Goal: Task Accomplishment & Management: Complete application form

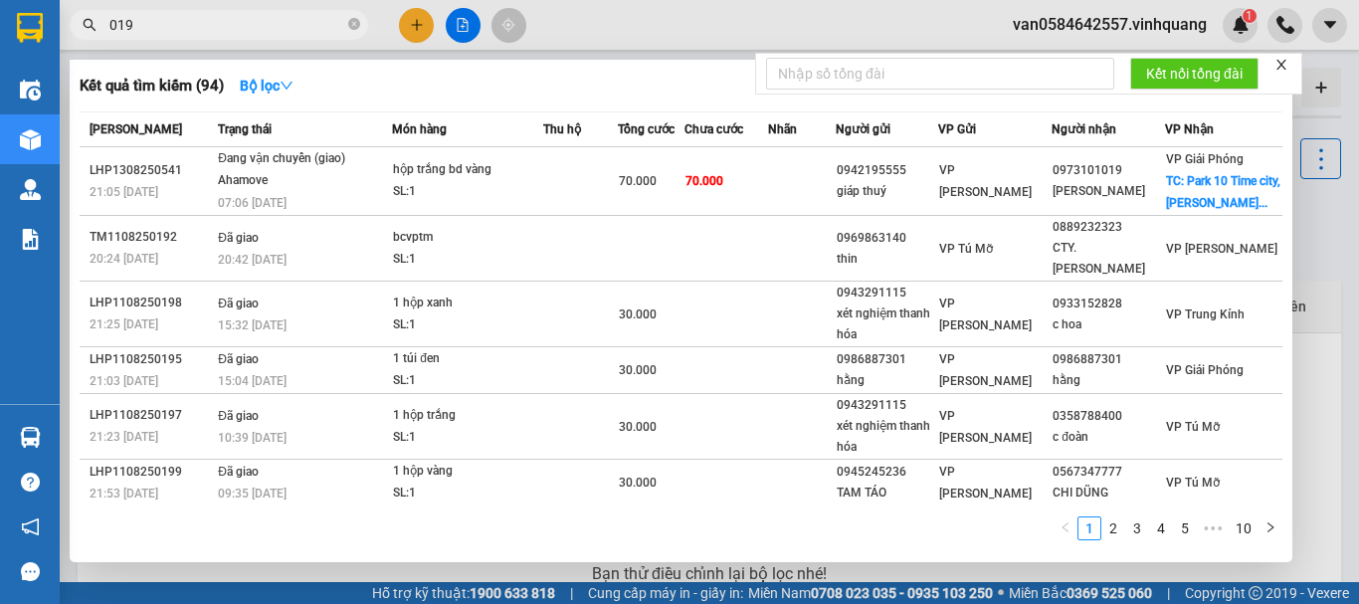
scroll to position [99, 0]
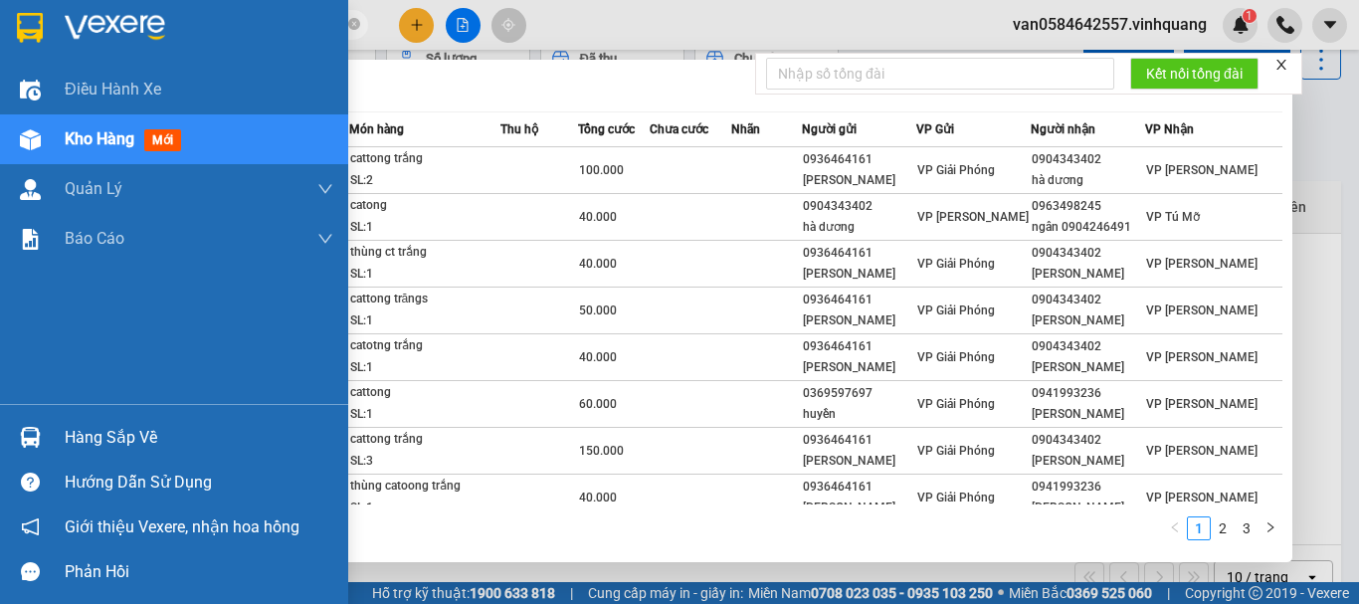
drag, startPoint x: 187, startPoint y: 20, endPoint x: 50, endPoint y: 32, distance: 137.8
click at [50, 32] on section "Kết quả [PERSON_NAME] ( 26 ) Bộ lọc Mã ĐH Trạng thái Món hàng Thu hộ Tổng [PERS…" at bounding box center [679, 302] width 1359 height 604
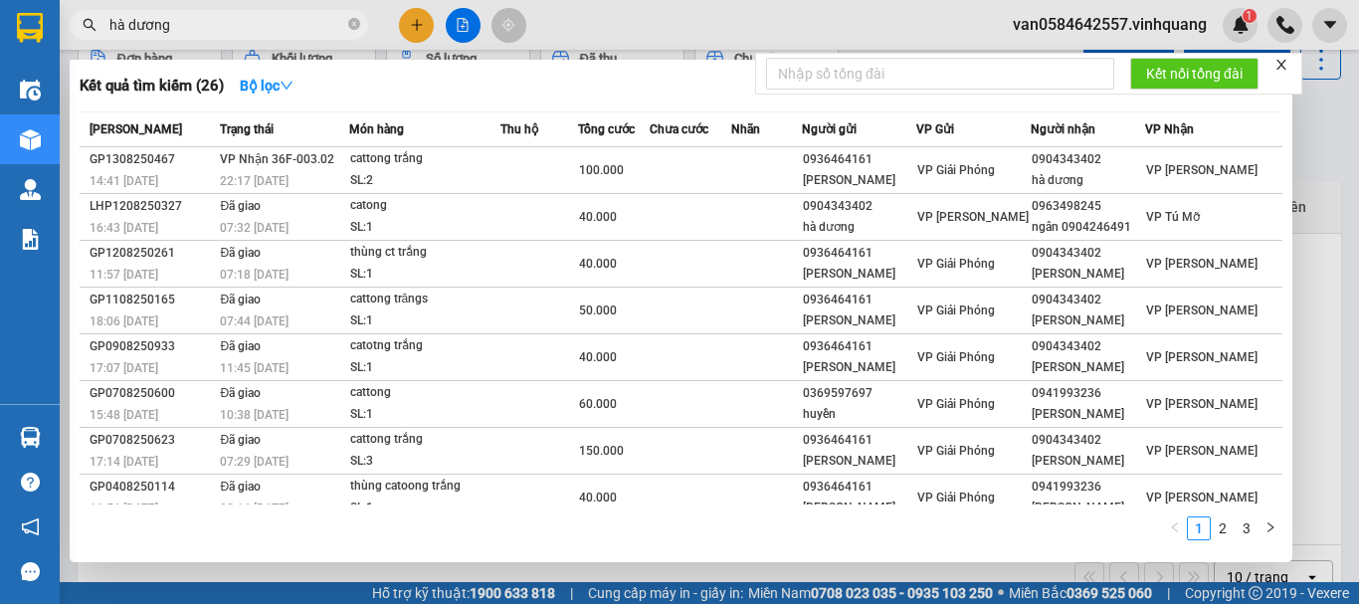
paste input "0946226111"
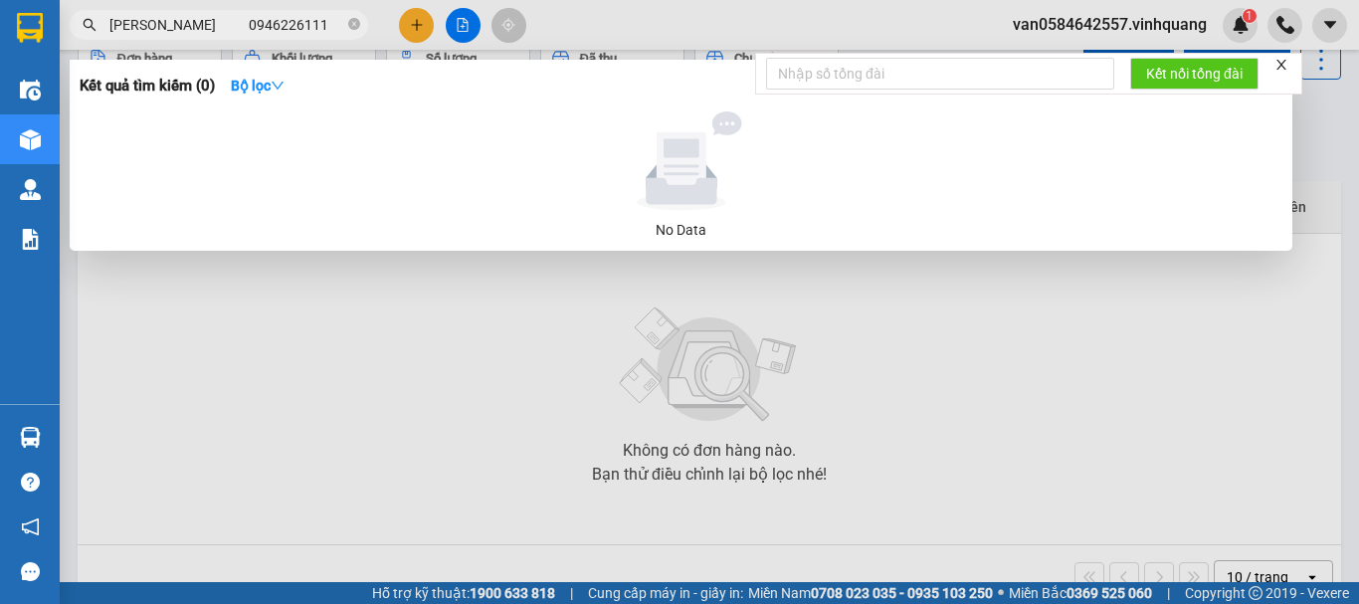
drag, startPoint x: 180, startPoint y: 25, endPoint x: 31, endPoint y: 25, distance: 149.2
click at [13, 32] on section "Kết quả [PERSON_NAME] ( 0 ) Bộ lọc No Data [PERSON_NAME] 0946226111 van05846425…" at bounding box center [679, 302] width 1359 height 604
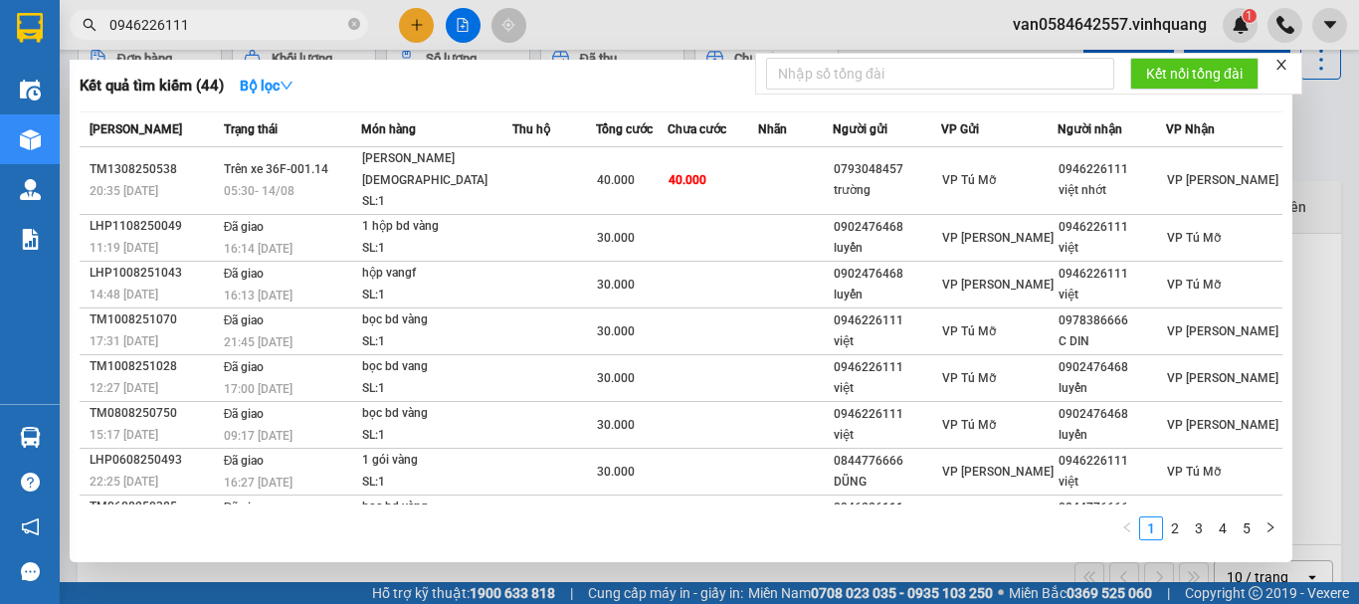
drag, startPoint x: 225, startPoint y: 25, endPoint x: 168, endPoint y: 29, distance: 56.8
click at [59, 32] on section "Kết quả [PERSON_NAME] ( 44 ) Bộ lọc Mã ĐH Trạng thái Món hàng Thu hộ Tổng [PERS…" at bounding box center [679, 302] width 1359 height 604
paste input "0848281318"
type input "0848281318"
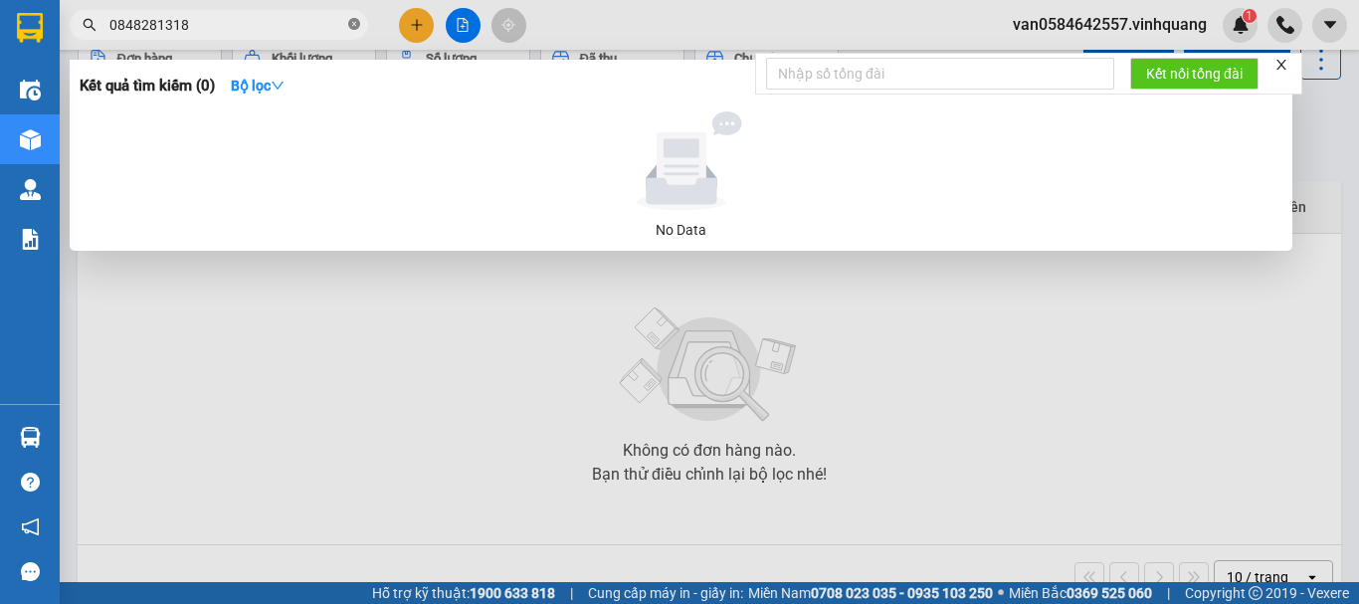
click at [354, 25] on icon "close-circle" at bounding box center [354, 24] width 12 height 12
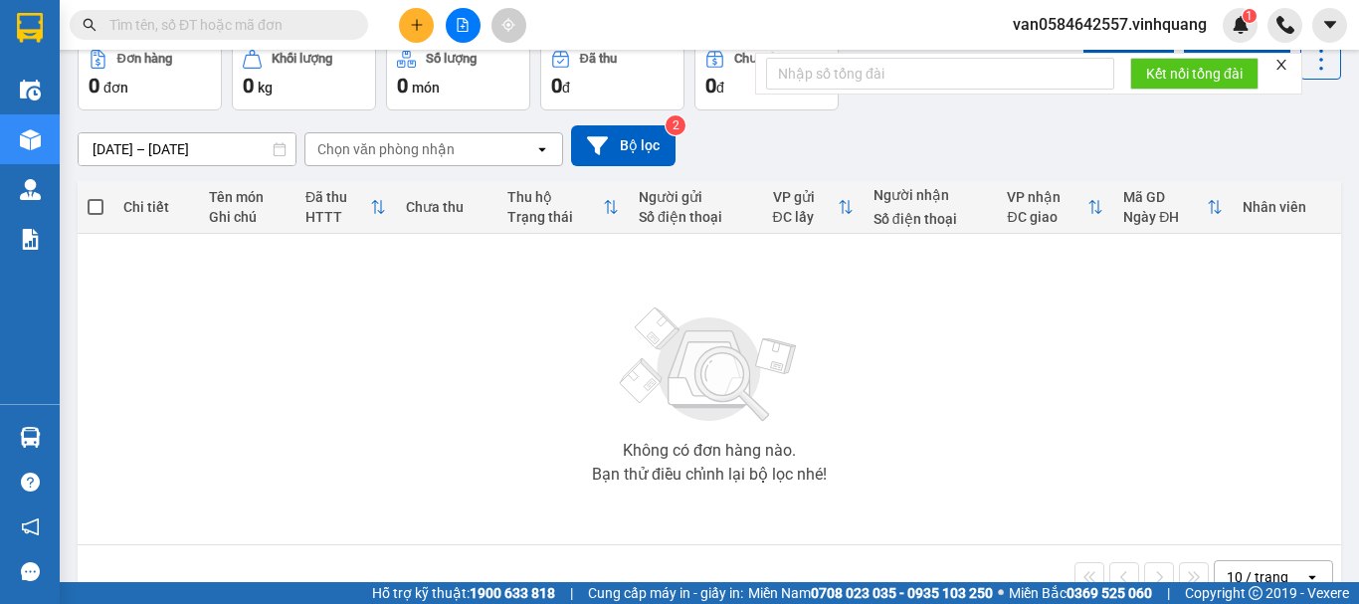
click at [294, 27] on input "text" at bounding box center [226, 25] width 235 height 22
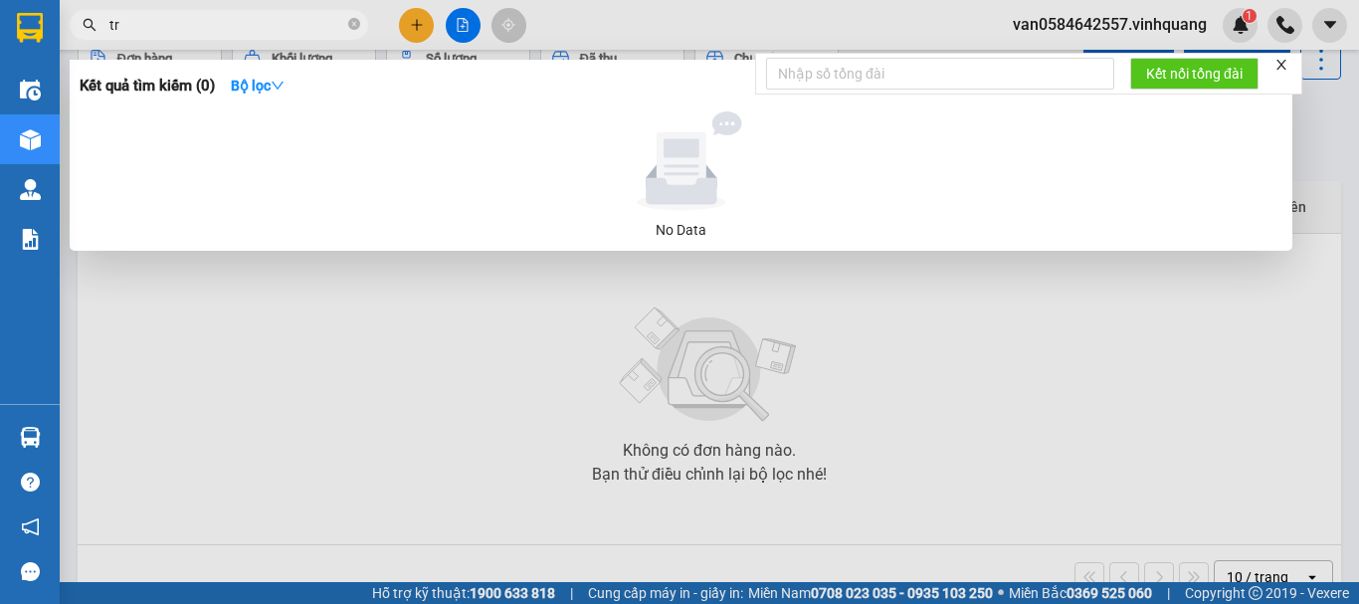
type input "t"
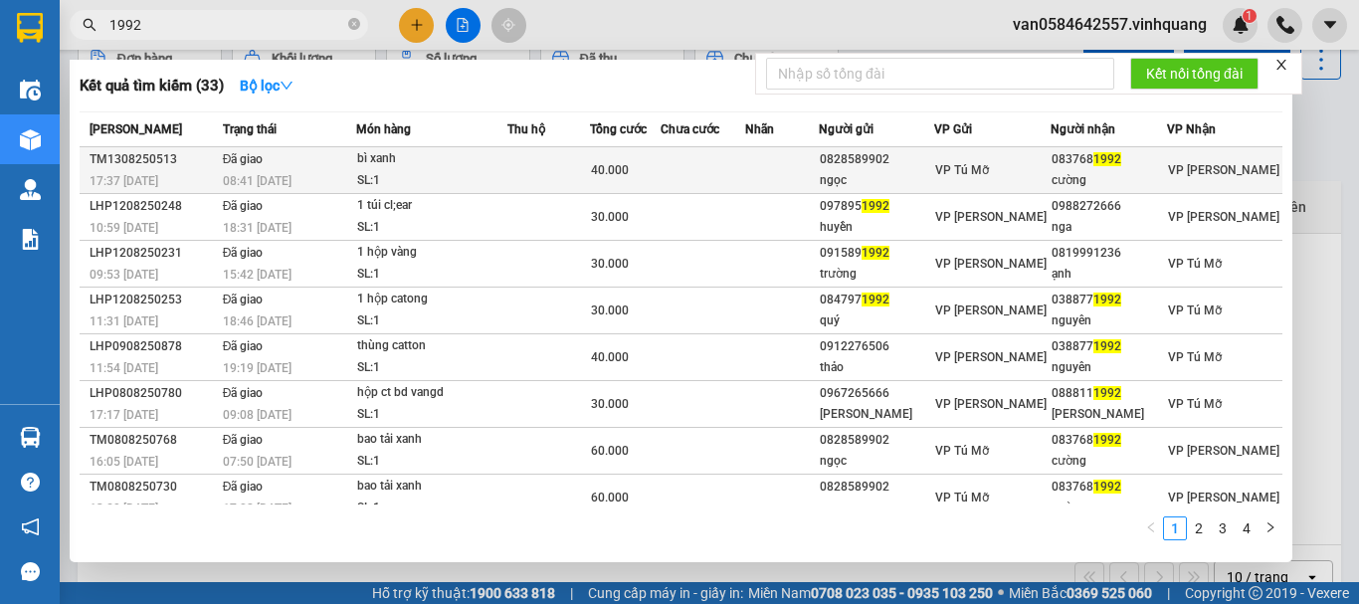
type input "1992"
click at [1135, 183] on div "cường" at bounding box center [1109, 180] width 114 height 21
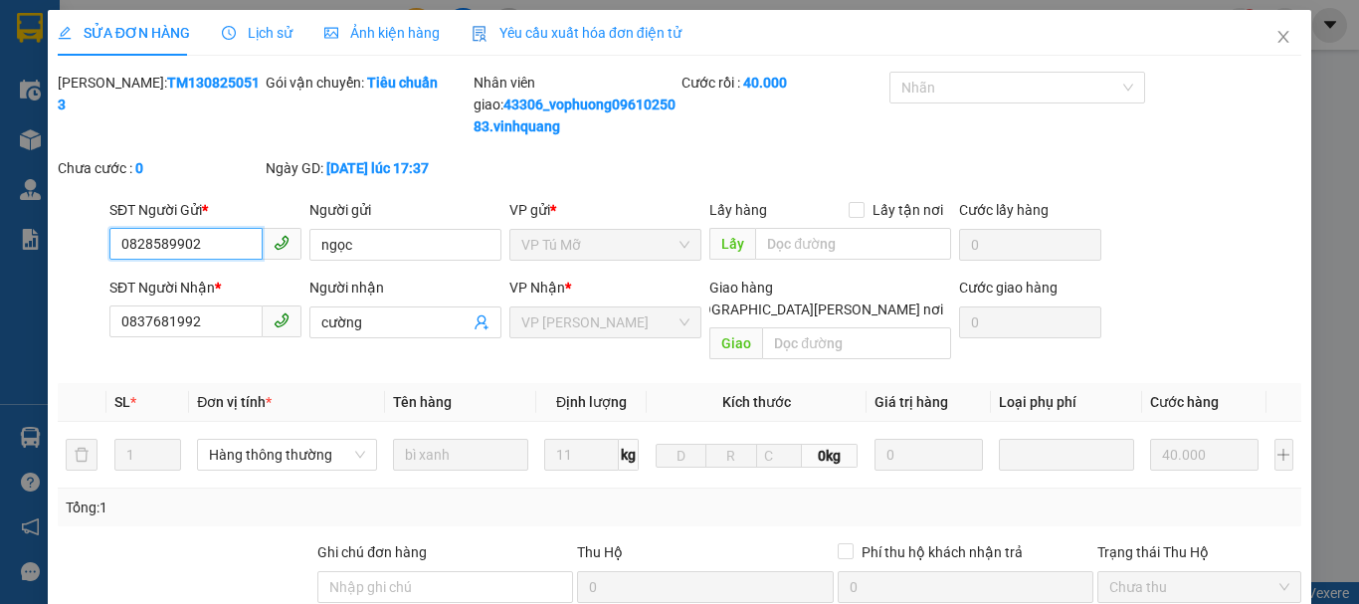
type input "0828589902"
type input "ngọc"
type input "0837681992"
type input "cường"
type input "40.000"
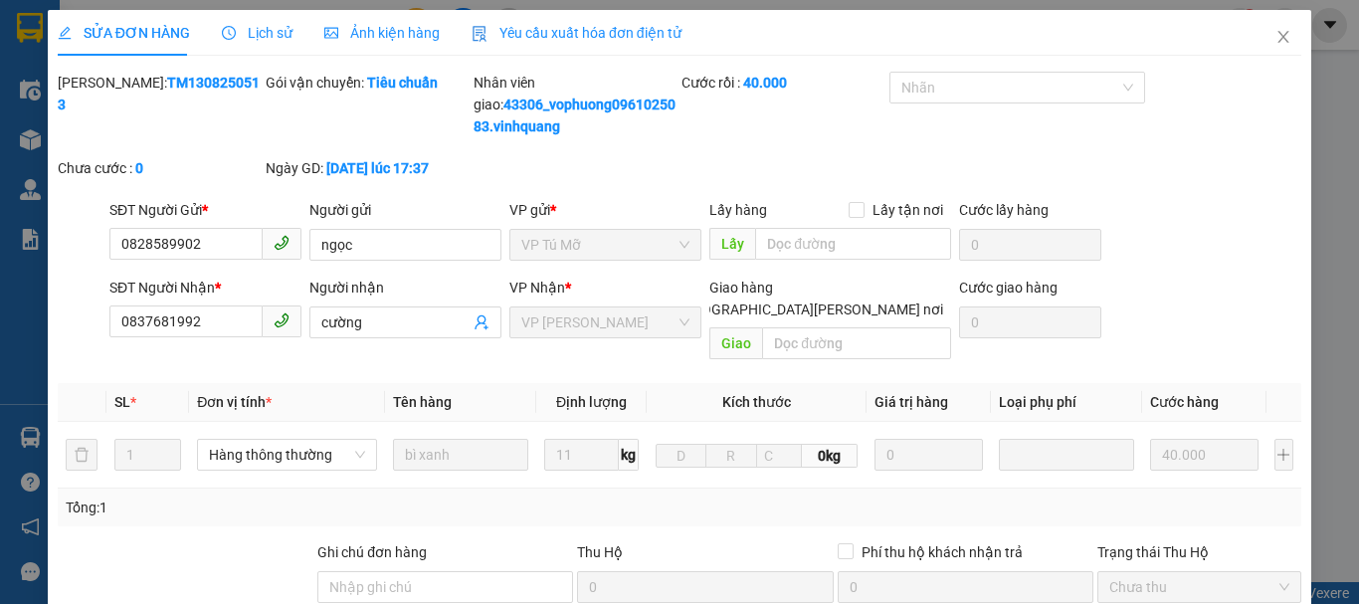
click at [272, 43] on div "Lịch sử" at bounding box center [257, 33] width 71 height 22
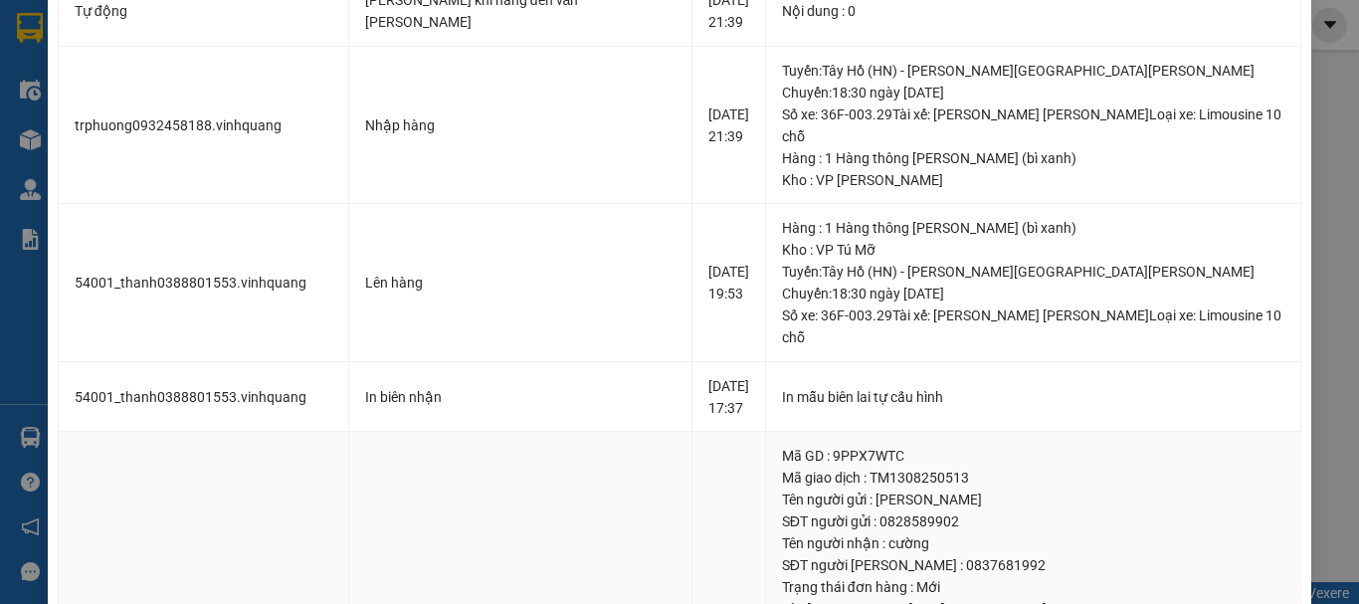
scroll to position [741, 0]
